Goal: Task Accomplishment & Management: Manage account settings

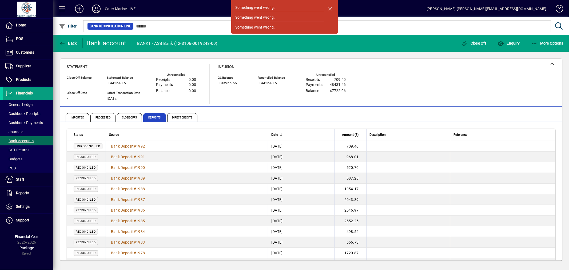
scroll to position [178, 0]
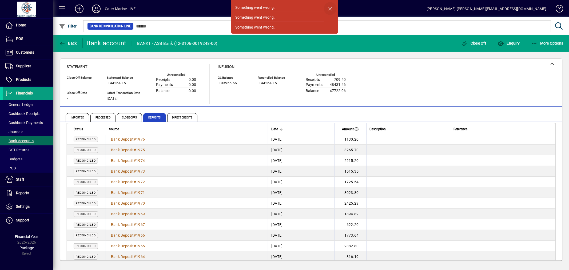
click at [330, 10] on span "button" at bounding box center [330, 8] width 13 height 13
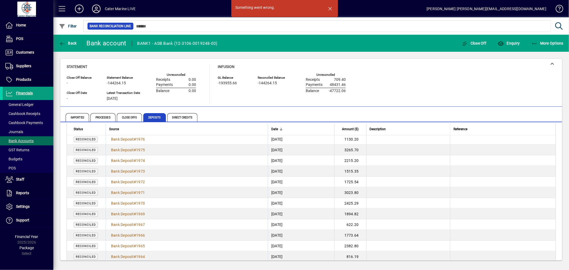
click at [97, 10] on icon at bounding box center [96, 9] width 11 height 9
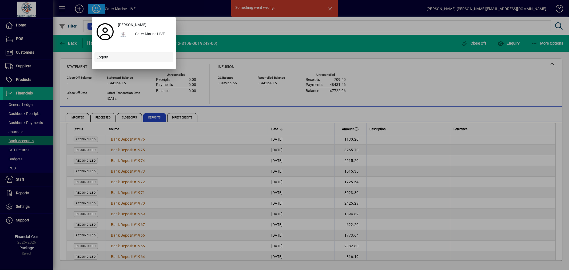
click at [107, 56] on span "Logout" at bounding box center [103, 57] width 12 height 6
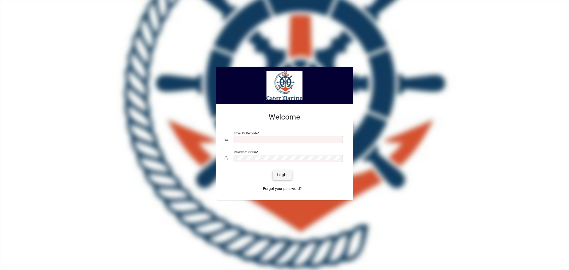
type input "**********"
click at [279, 172] on span "submit" at bounding box center [282, 175] width 19 height 13
